Goal: Transaction & Acquisition: Purchase product/service

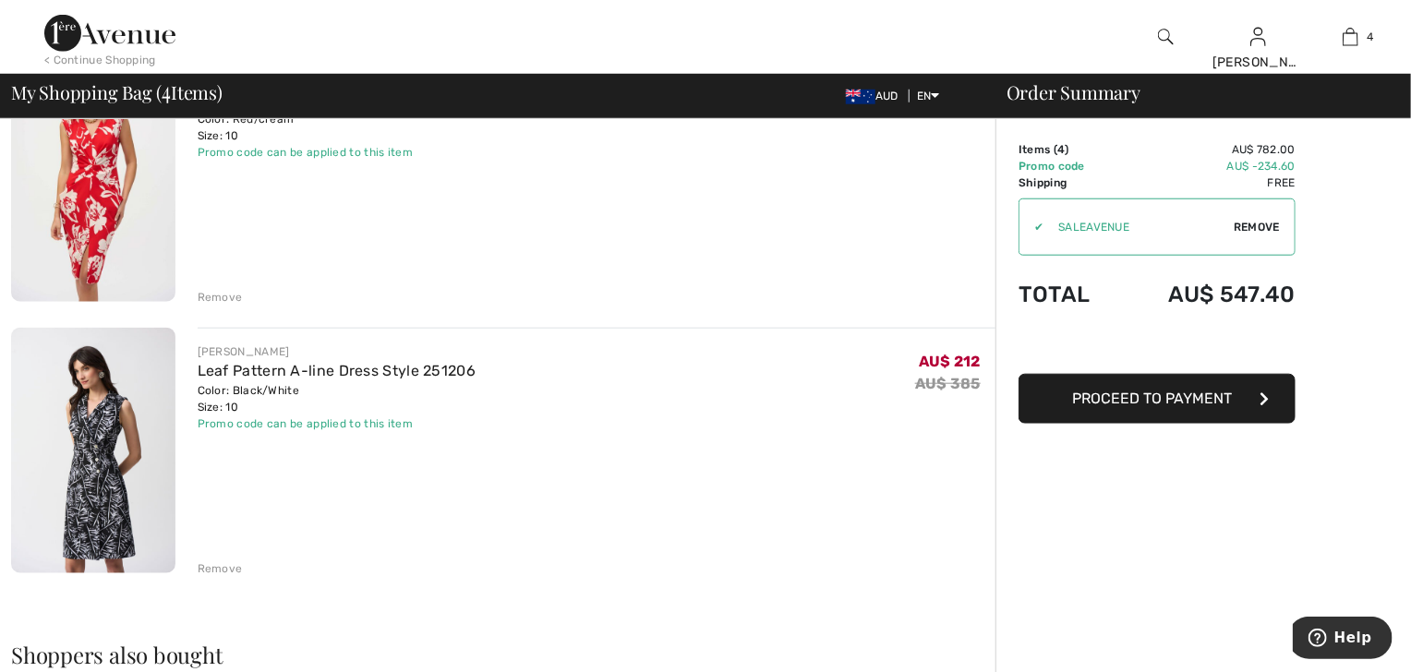
scroll to position [840, 0]
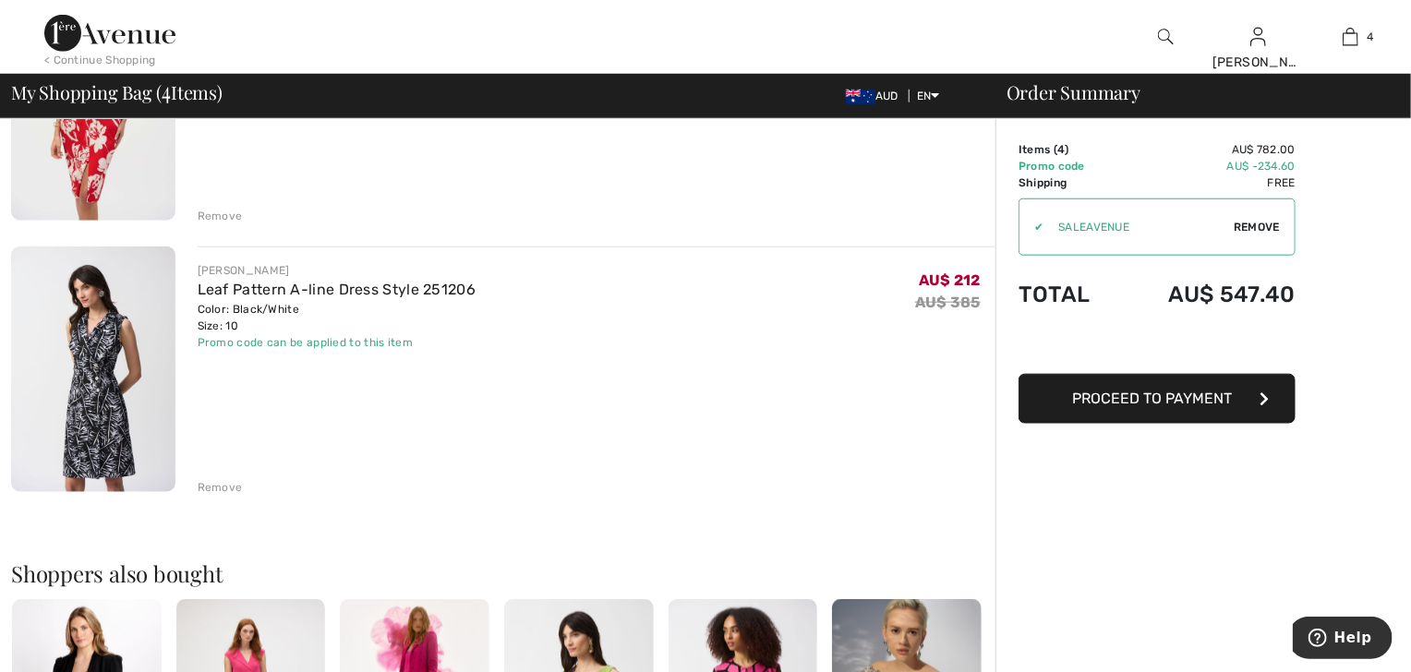
click at [1140, 420] on button "Proceed to Payment" at bounding box center [1157, 399] width 277 height 50
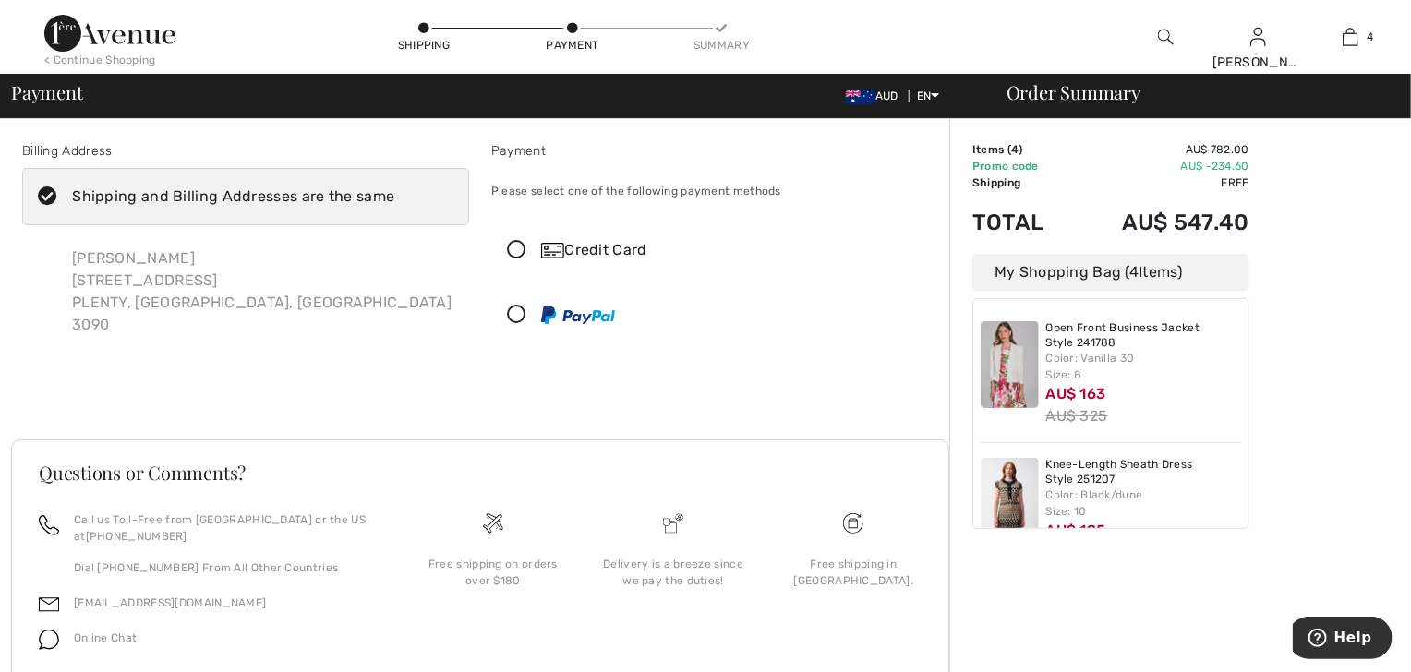
click at [429, 26] on icon at bounding box center [423, 28] width 11 height 11
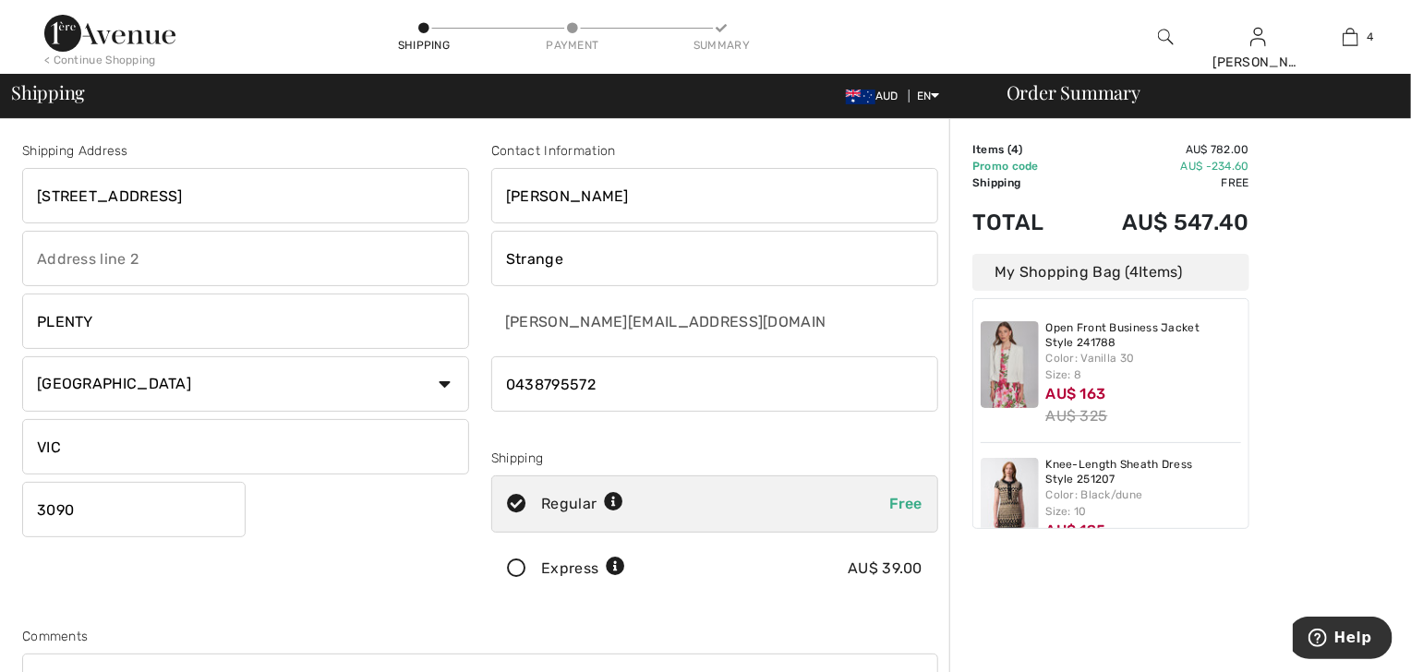
click at [525, 579] on icon at bounding box center [516, 569] width 49 height 19
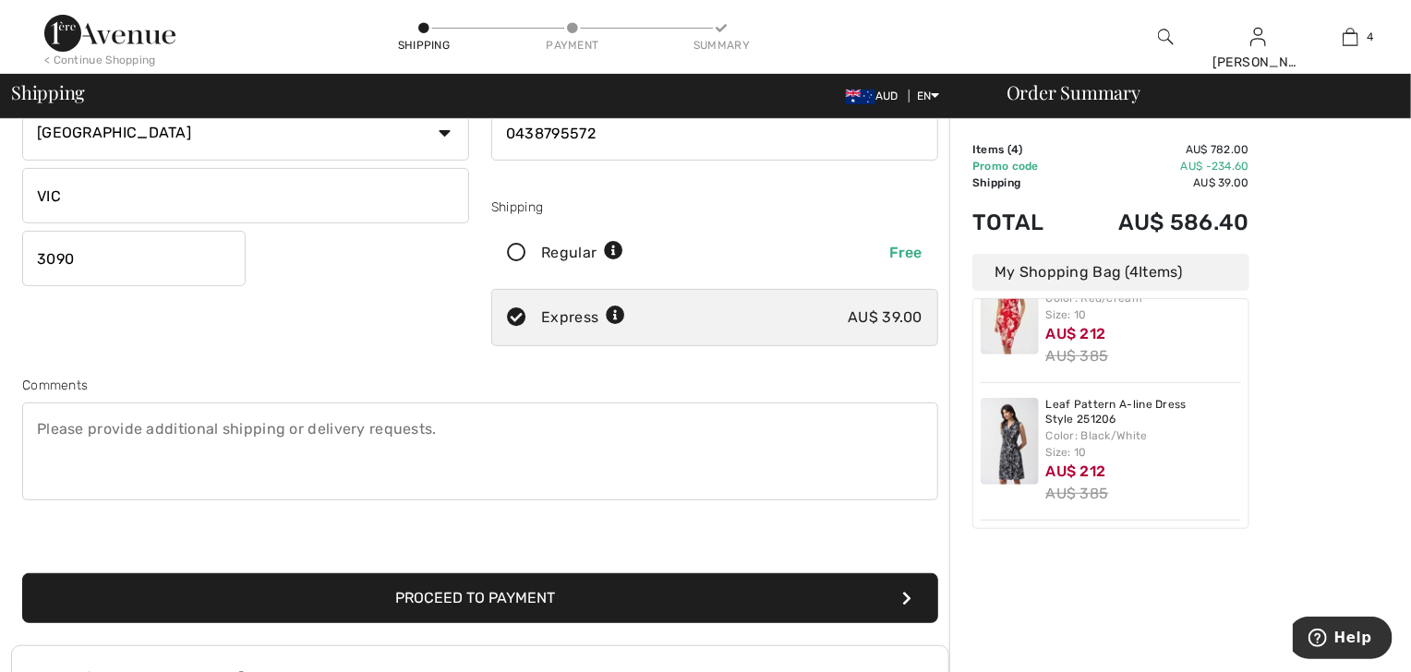
scroll to position [335, 0]
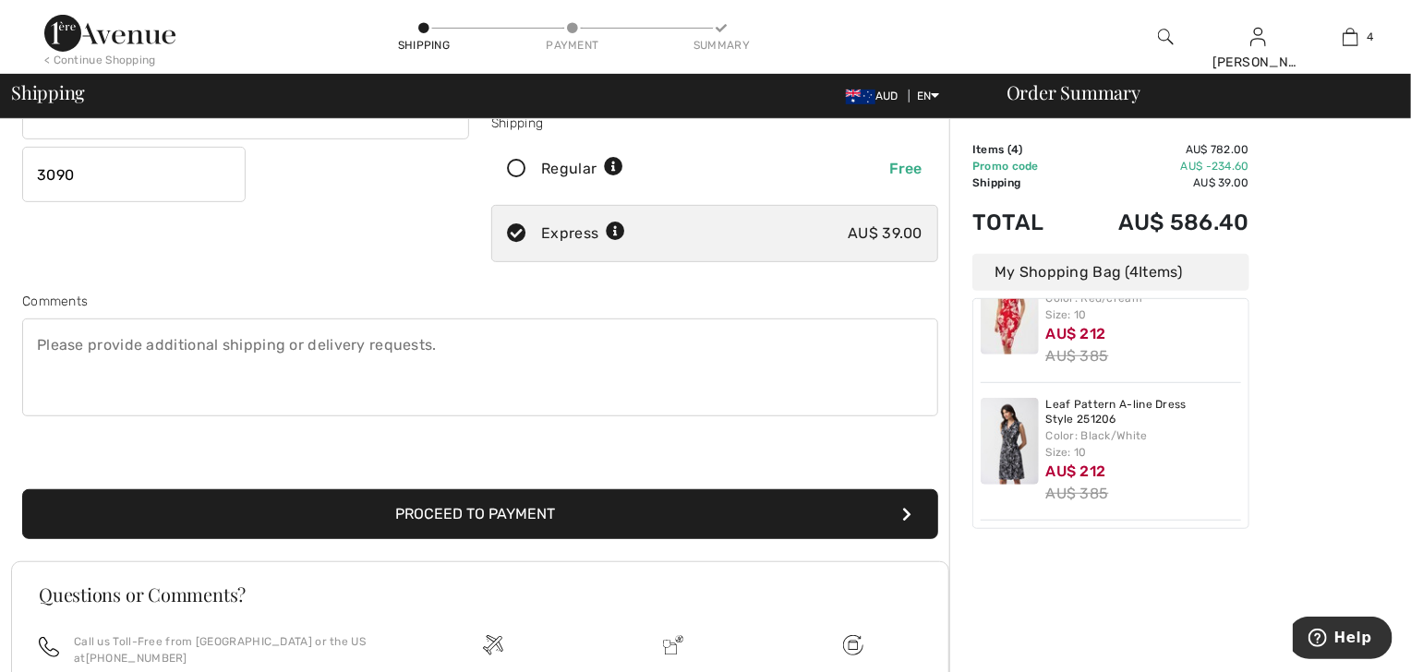
click at [498, 539] on button "Proceed to Payment" at bounding box center [480, 514] width 916 height 50
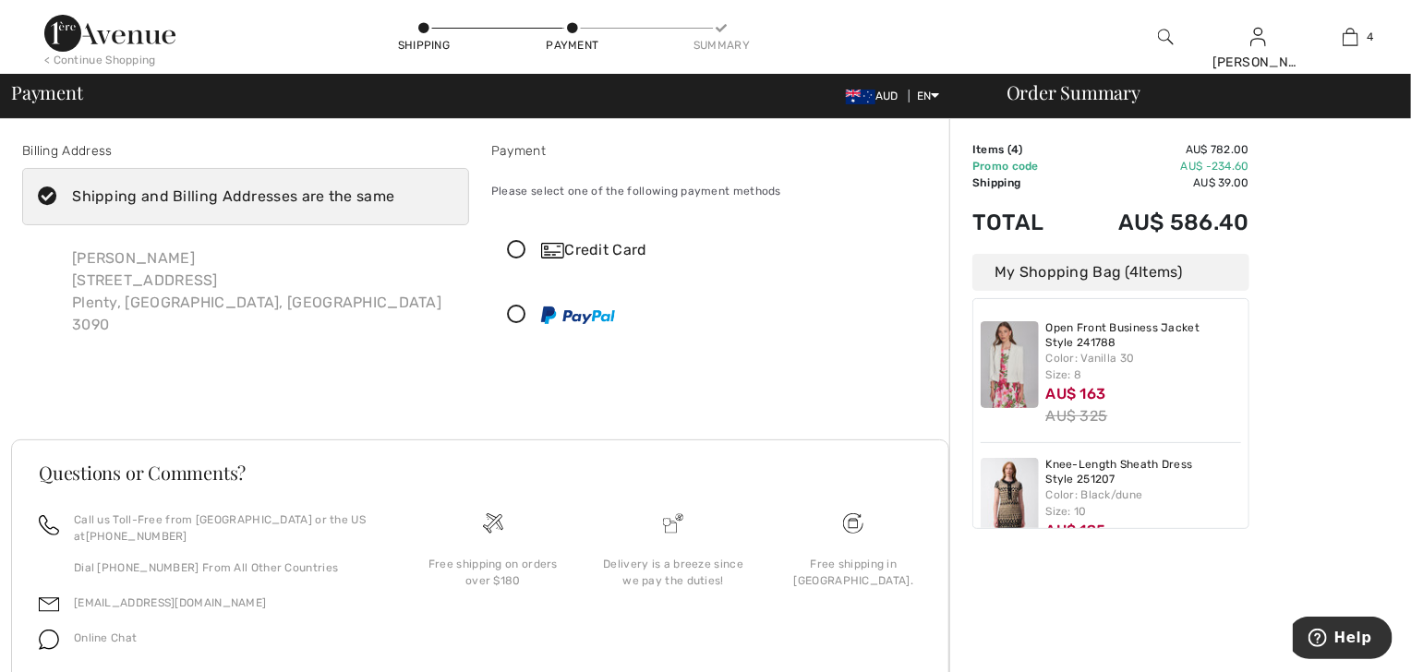
click at [527, 325] on icon at bounding box center [516, 315] width 49 height 19
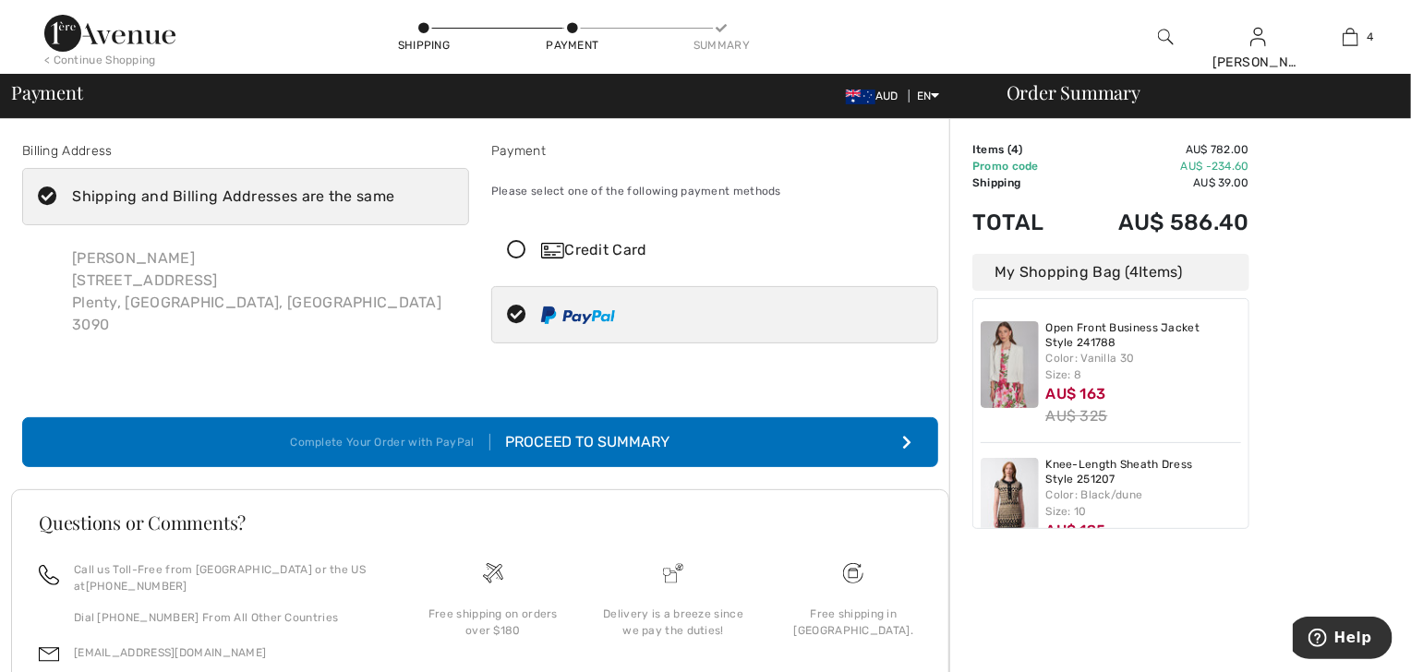
click at [710, 467] on button "Complete Your Order with PayPal Proceed to Summary" at bounding box center [480, 442] width 916 height 50
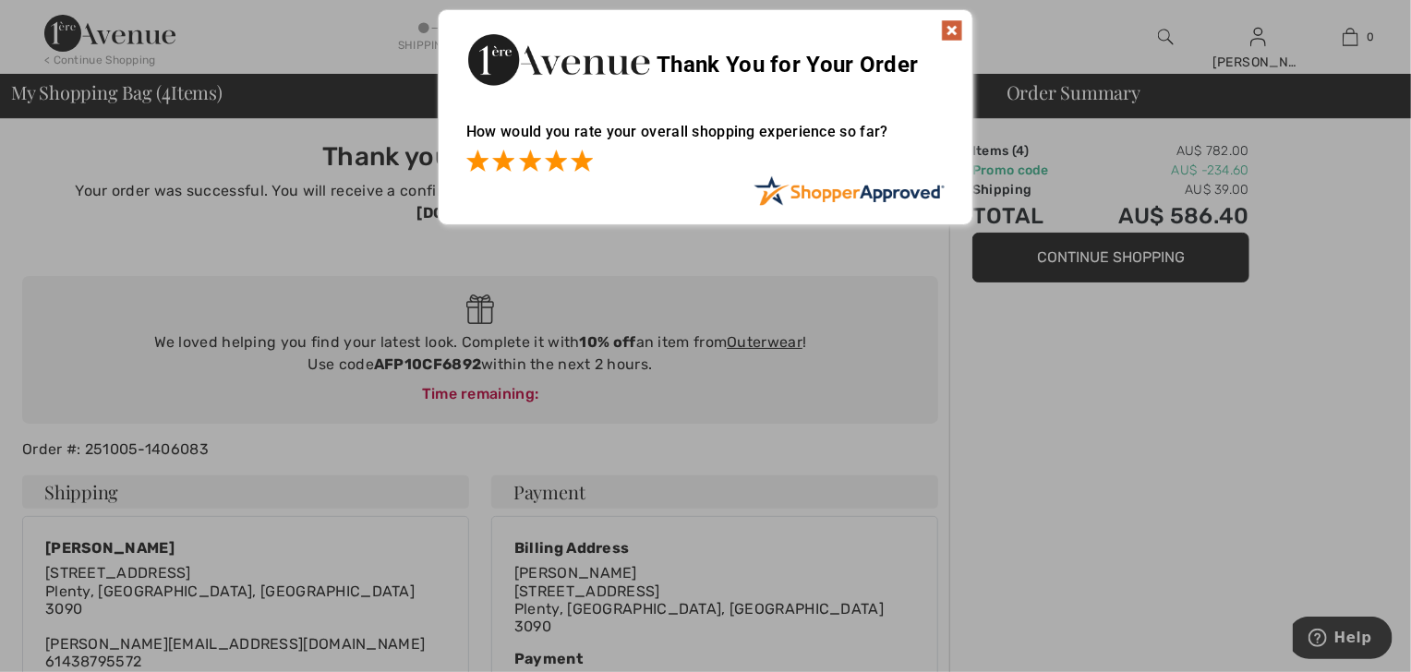
click at [584, 164] on span at bounding box center [582, 161] width 22 height 22
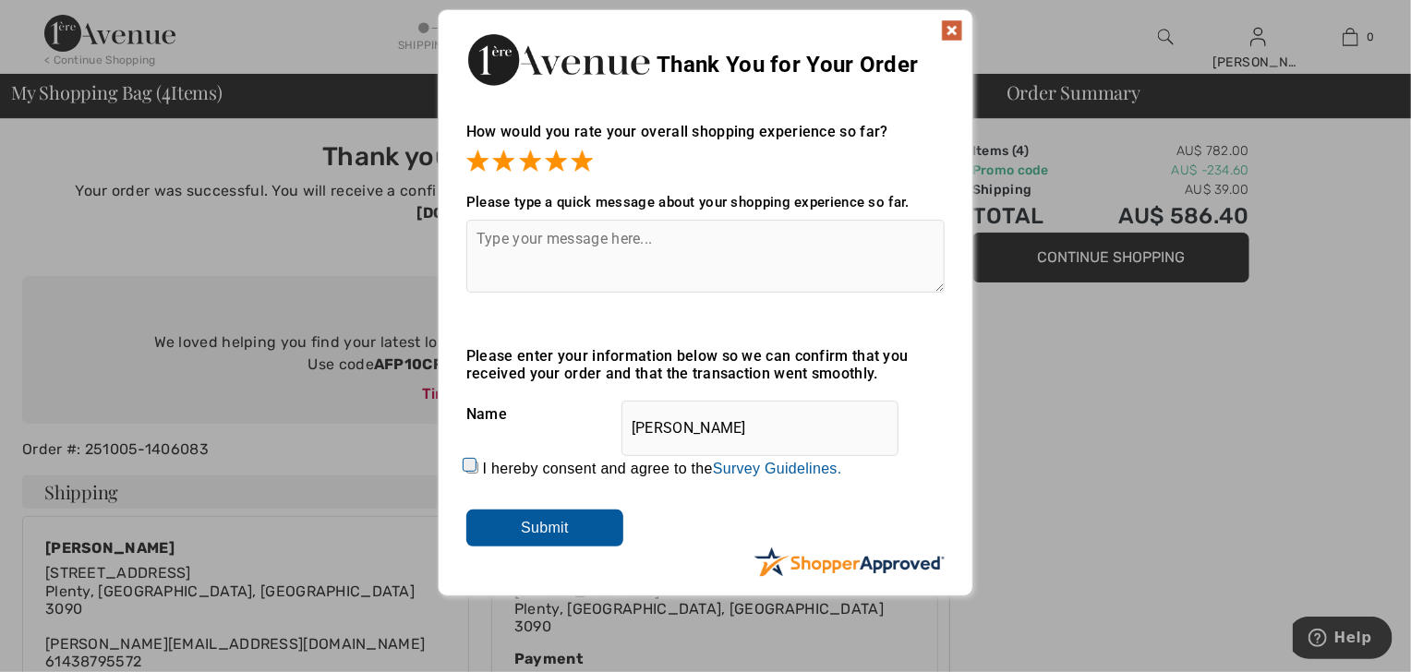
click at [954, 22] on img at bounding box center [952, 30] width 22 height 22
